Goal: Navigation & Orientation: Understand site structure

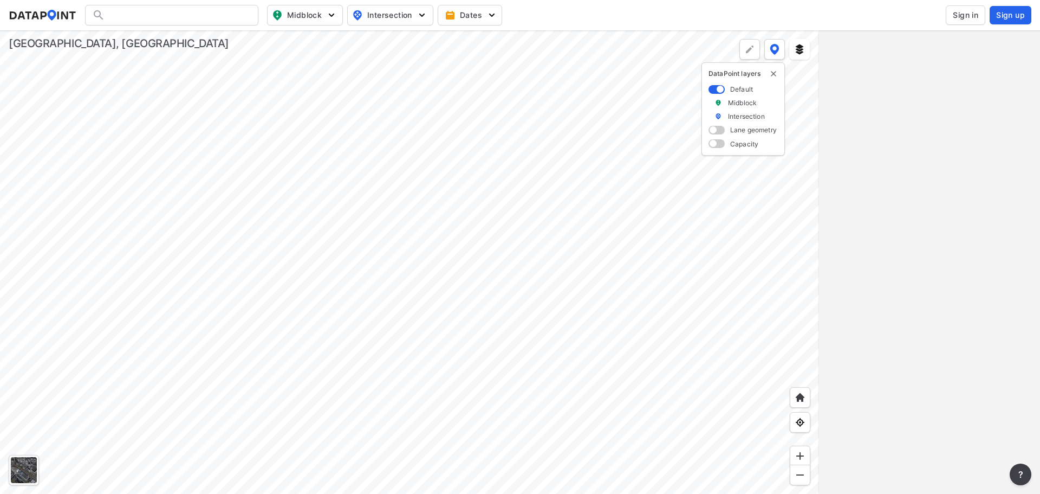
click at [496, 330] on div at bounding box center [409, 261] width 819 height 463
click at [394, 119] on div at bounding box center [409, 261] width 819 height 463
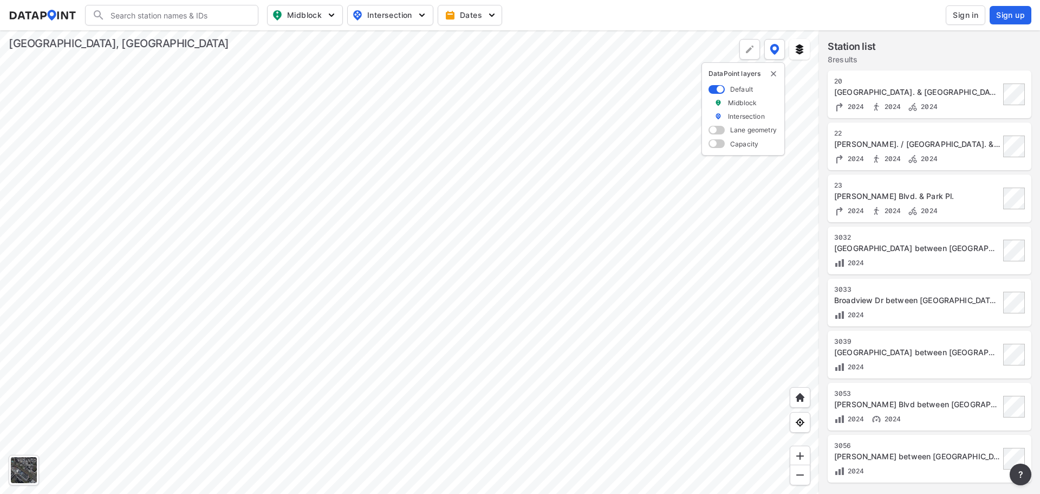
click at [513, 384] on div at bounding box center [409, 261] width 819 height 463
click at [587, 138] on div at bounding box center [409, 261] width 819 height 463
click at [583, 135] on div at bounding box center [409, 261] width 819 height 463
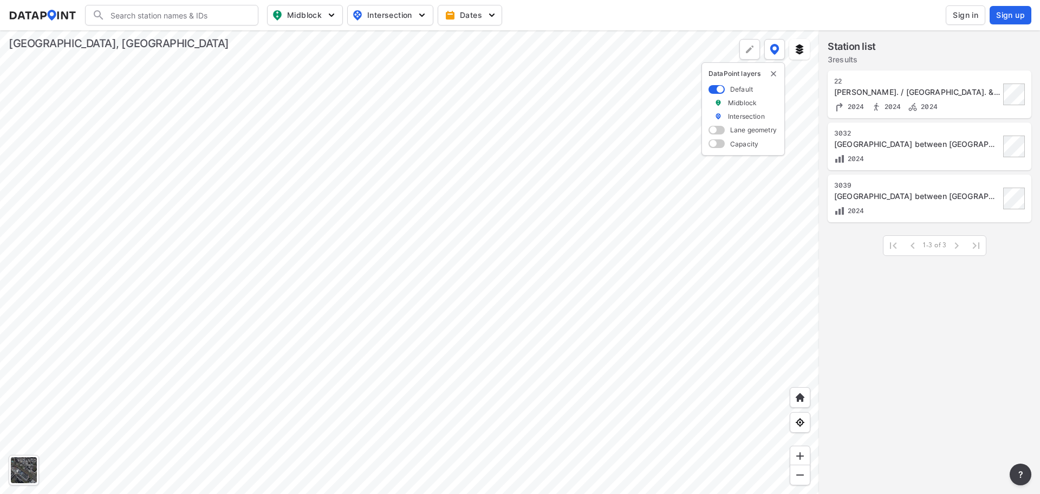
click at [675, 160] on div at bounding box center [409, 261] width 819 height 463
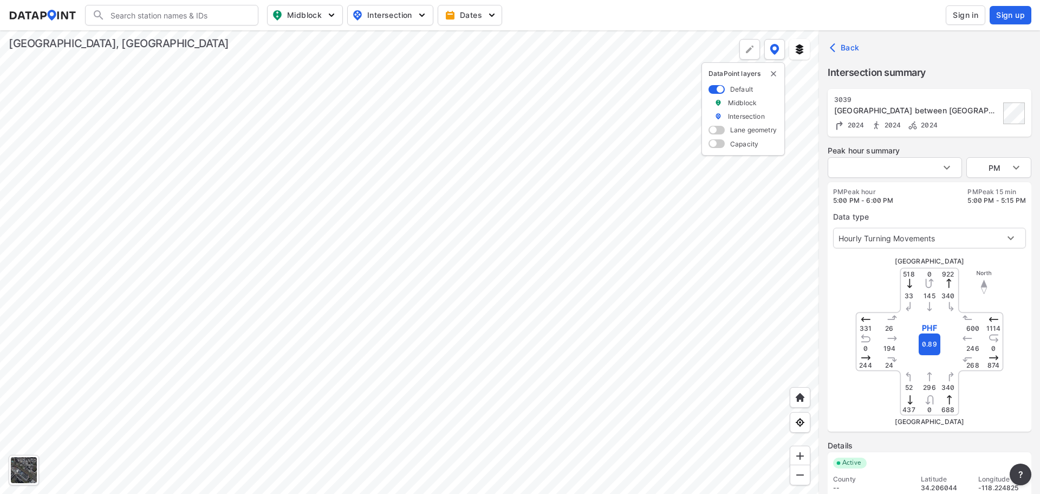
click at [668, 163] on div at bounding box center [409, 261] width 819 height 463
click at [550, 231] on div at bounding box center [409, 261] width 819 height 463
click at [552, 167] on div at bounding box center [409, 261] width 819 height 463
click at [450, 283] on div at bounding box center [409, 261] width 819 height 463
click at [451, 287] on div at bounding box center [409, 261] width 819 height 463
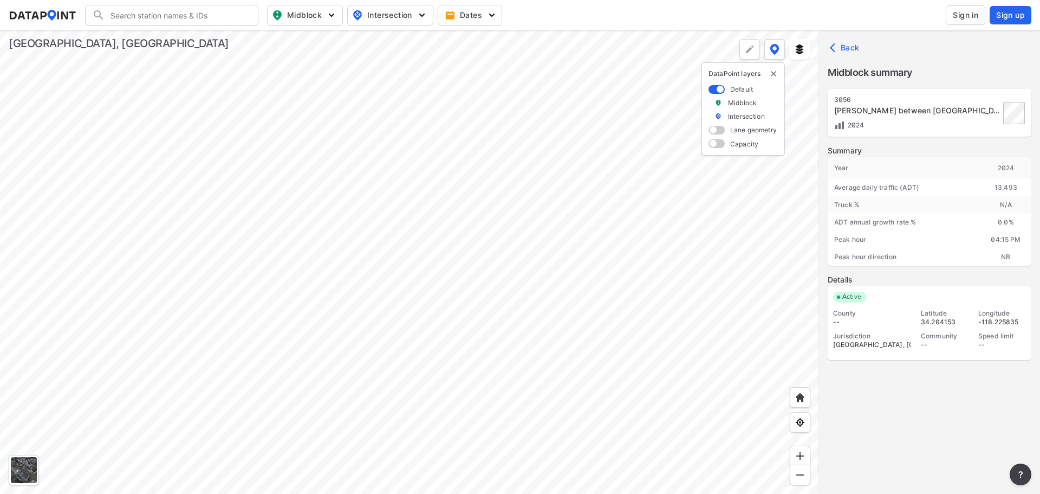
click at [494, 307] on div at bounding box center [409, 261] width 819 height 463
